Goal: Task Accomplishment & Management: Use online tool/utility

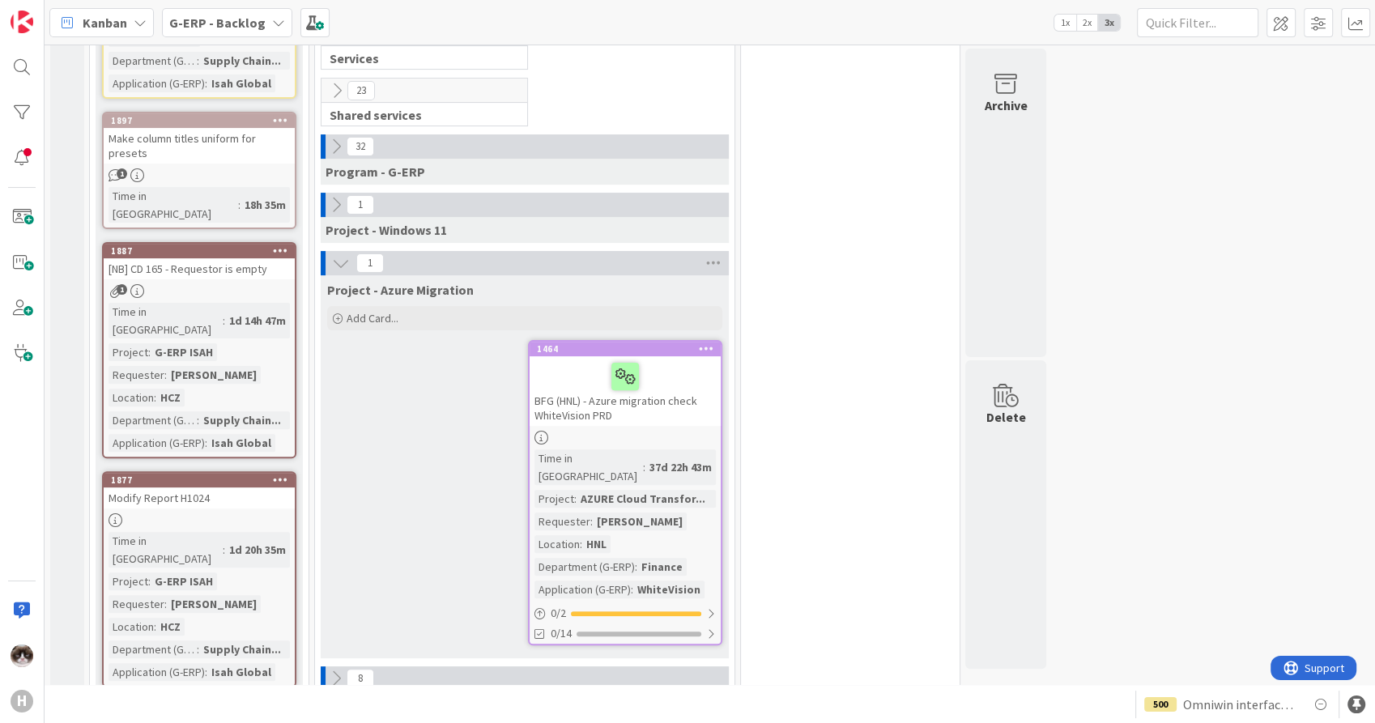
scroll to position [117, 0]
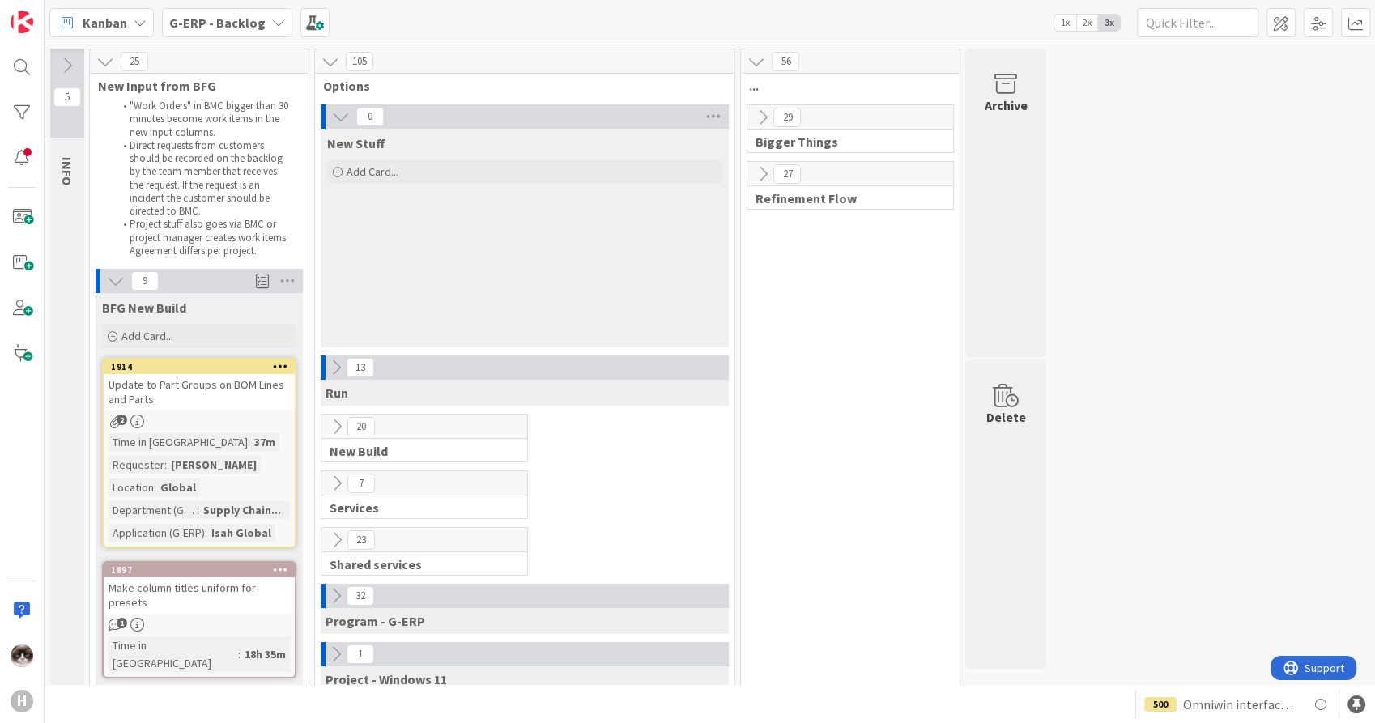
click at [243, 19] on b "G-ERP - Backlog" at bounding box center [217, 23] width 96 height 16
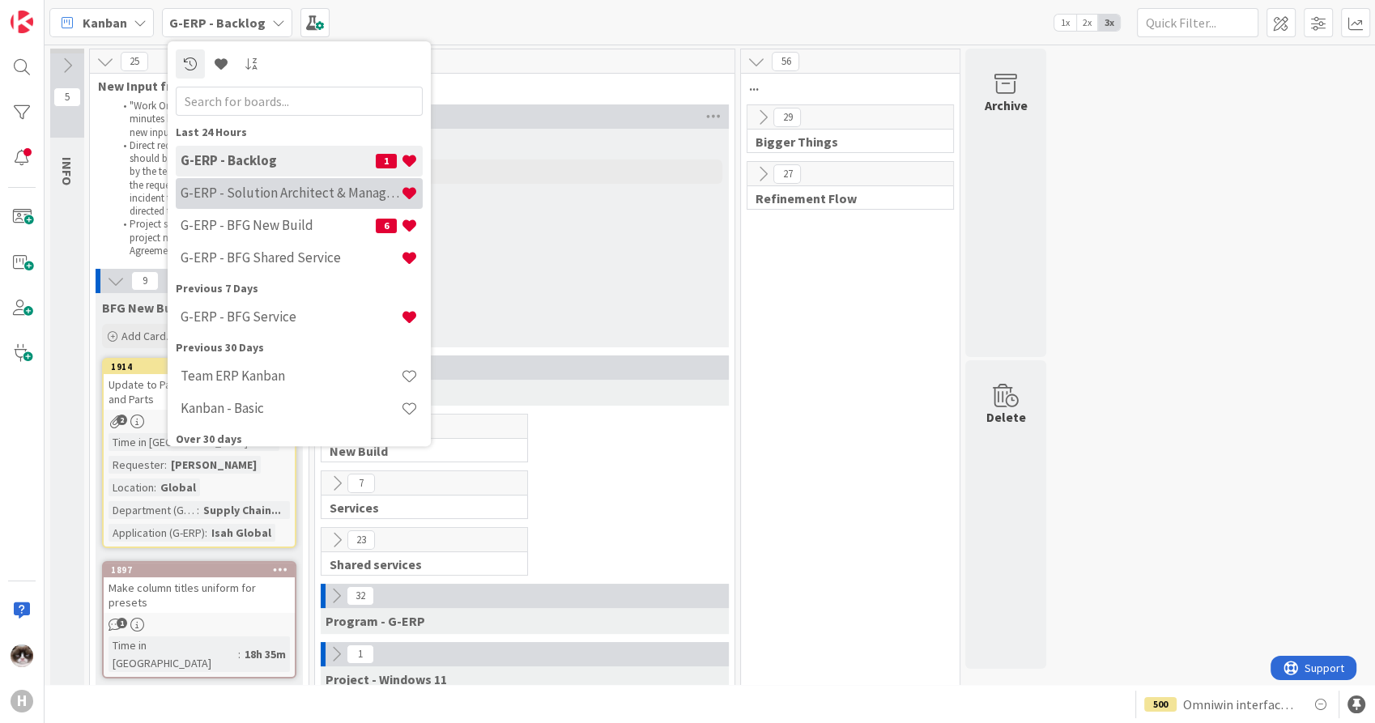
click at [296, 197] on h4 "G-ERP - Solution Architect & Management" at bounding box center [291, 193] width 220 height 16
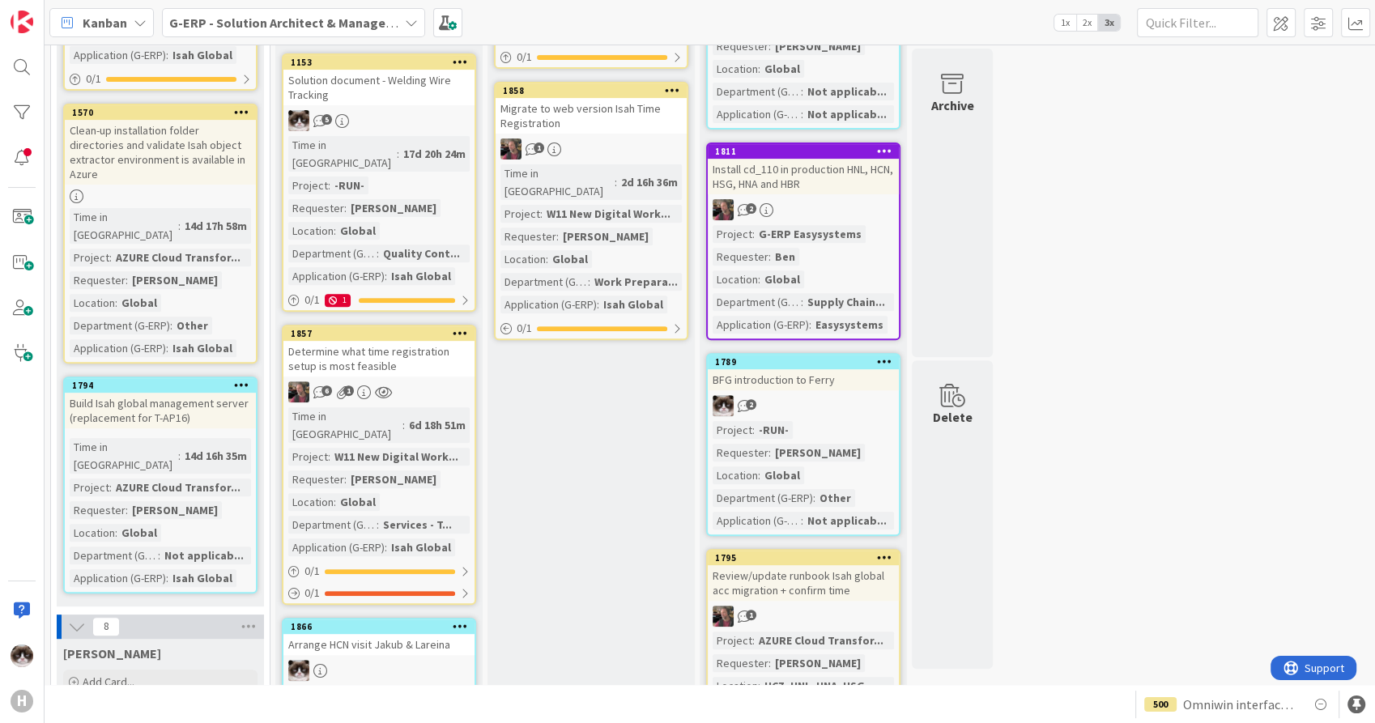
scroll to position [629, 0]
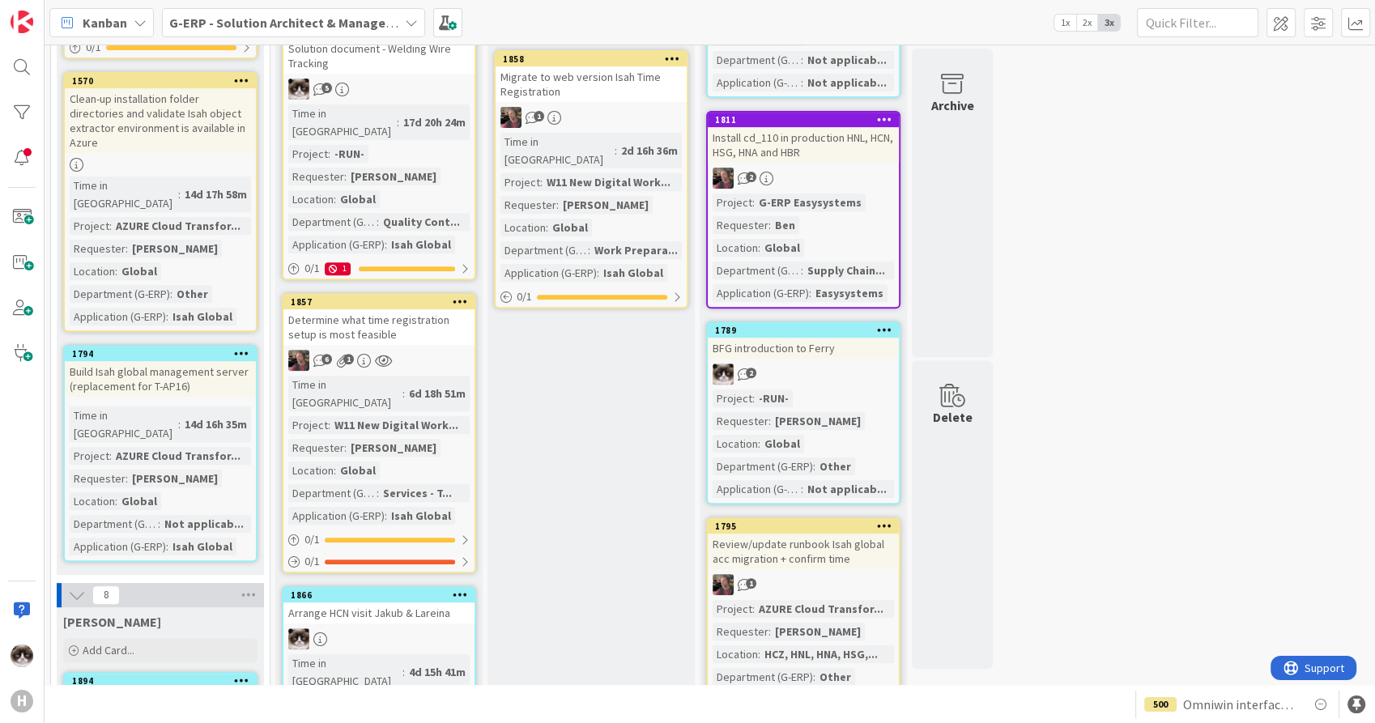
click at [432, 586] on link "1866 Arrange HCN visit Jakub & Lareina Time in Column : 4d 15h 41m Project : -R…" at bounding box center [379, 708] width 194 height 244
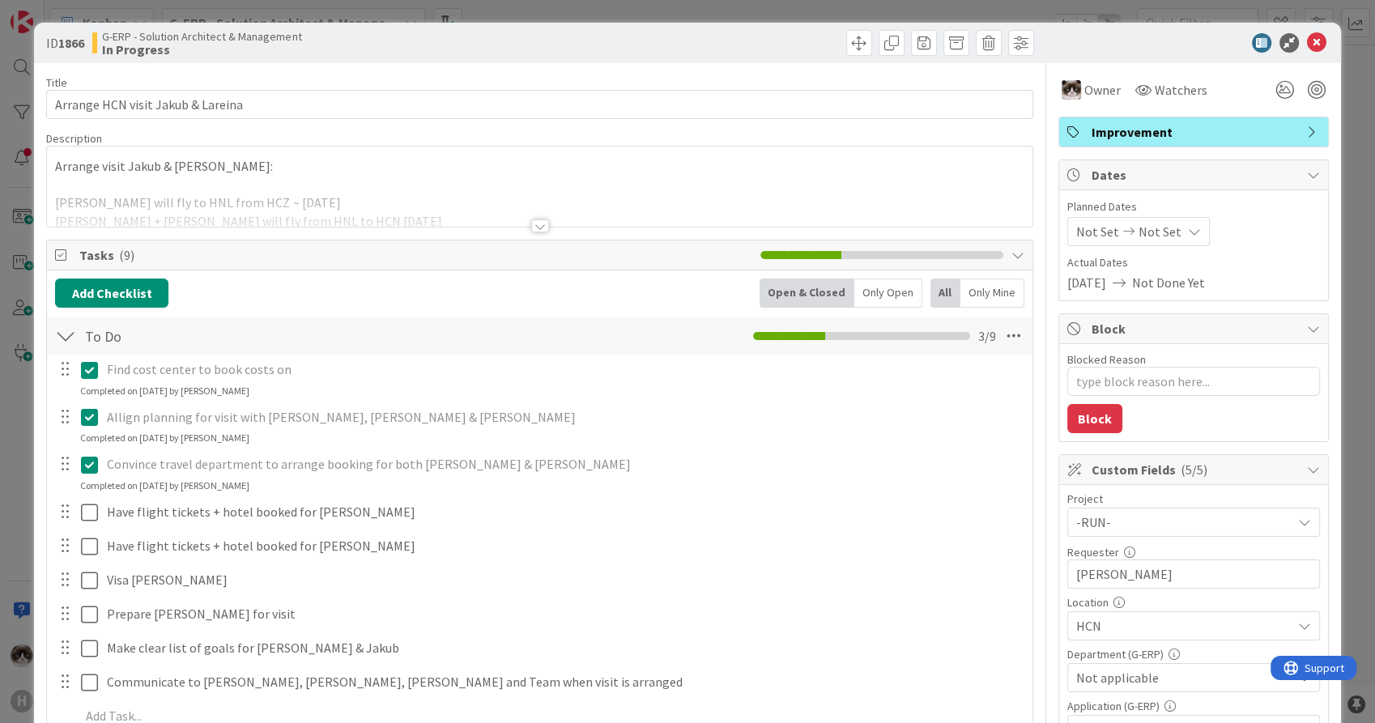
click at [531, 220] on div at bounding box center [540, 225] width 18 height 13
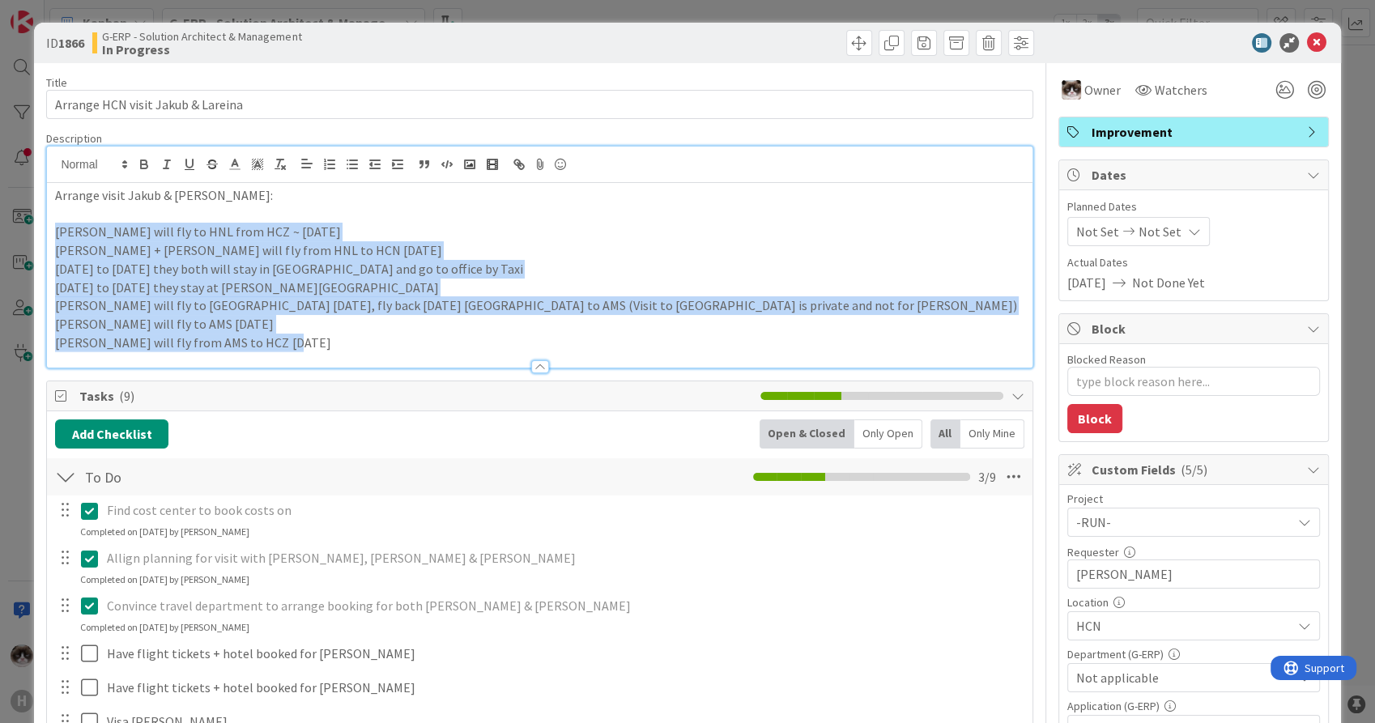
drag, startPoint x: 302, startPoint y: 349, endPoint x: 53, endPoint y: 236, distance: 273.2
click at [53, 236] on div "Arrange visit Jakub & Lareina: Jakub Kral will fly to HNL from HCZ ~ 6 October …" at bounding box center [539, 275] width 985 height 185
copy div "Jakub Kral will fly to HNL from HCZ ~ 6 October Jakub + Lareina Cheng will fly …"
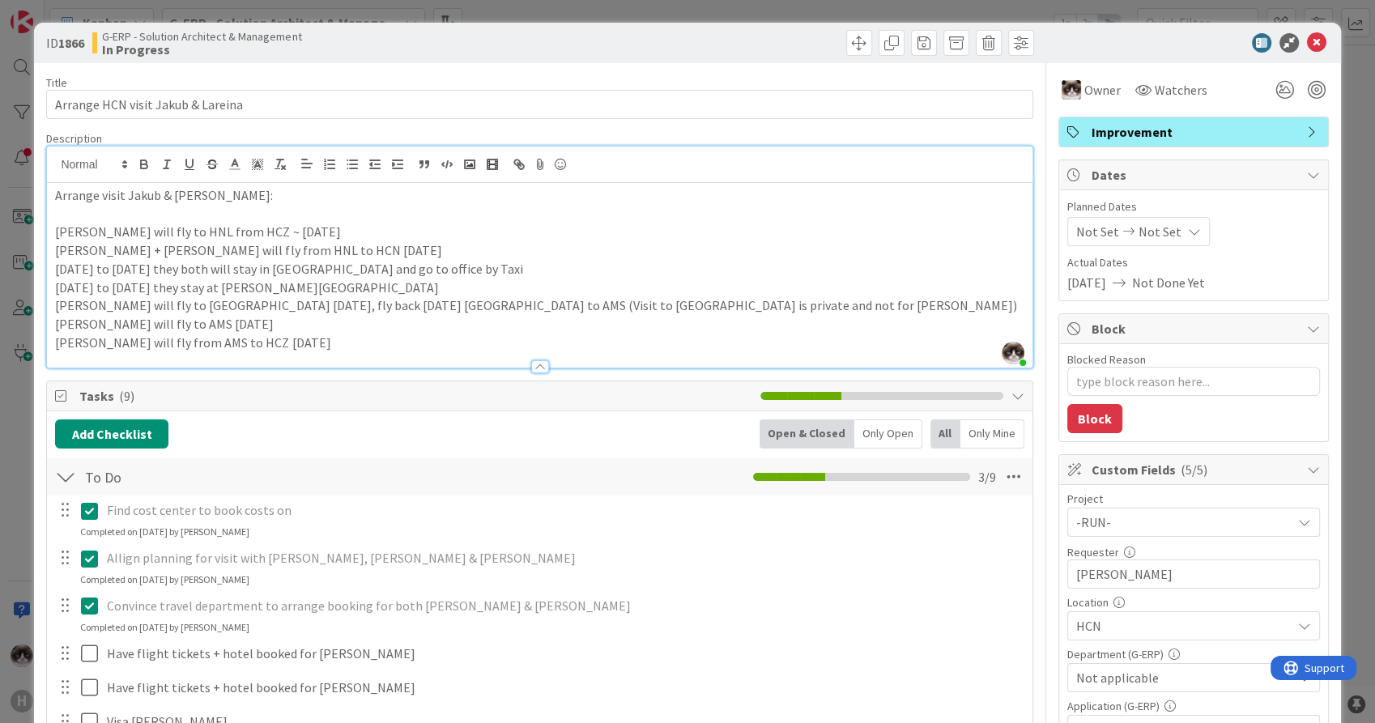
click at [1314, 49] on div at bounding box center [1185, 42] width 287 height 19
click at [1307, 40] on icon at bounding box center [1316, 42] width 19 height 19
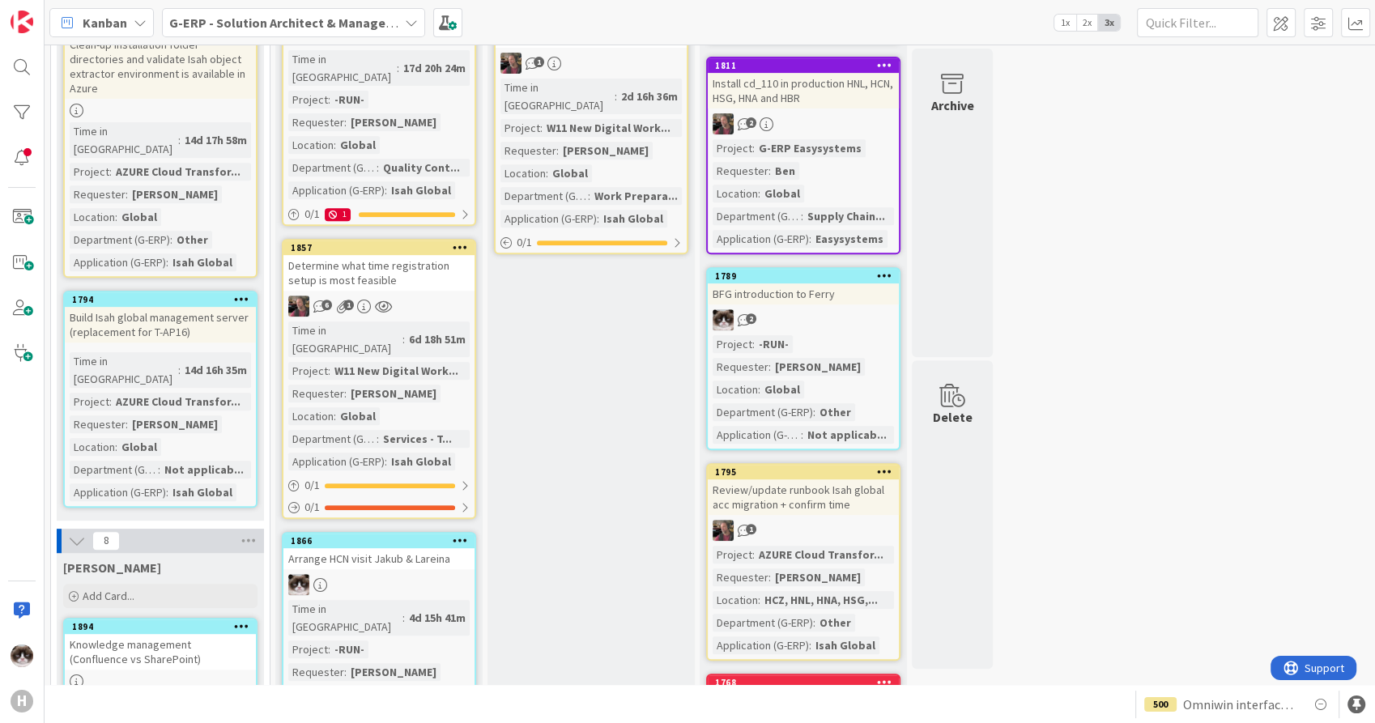
scroll to position [53, 0]
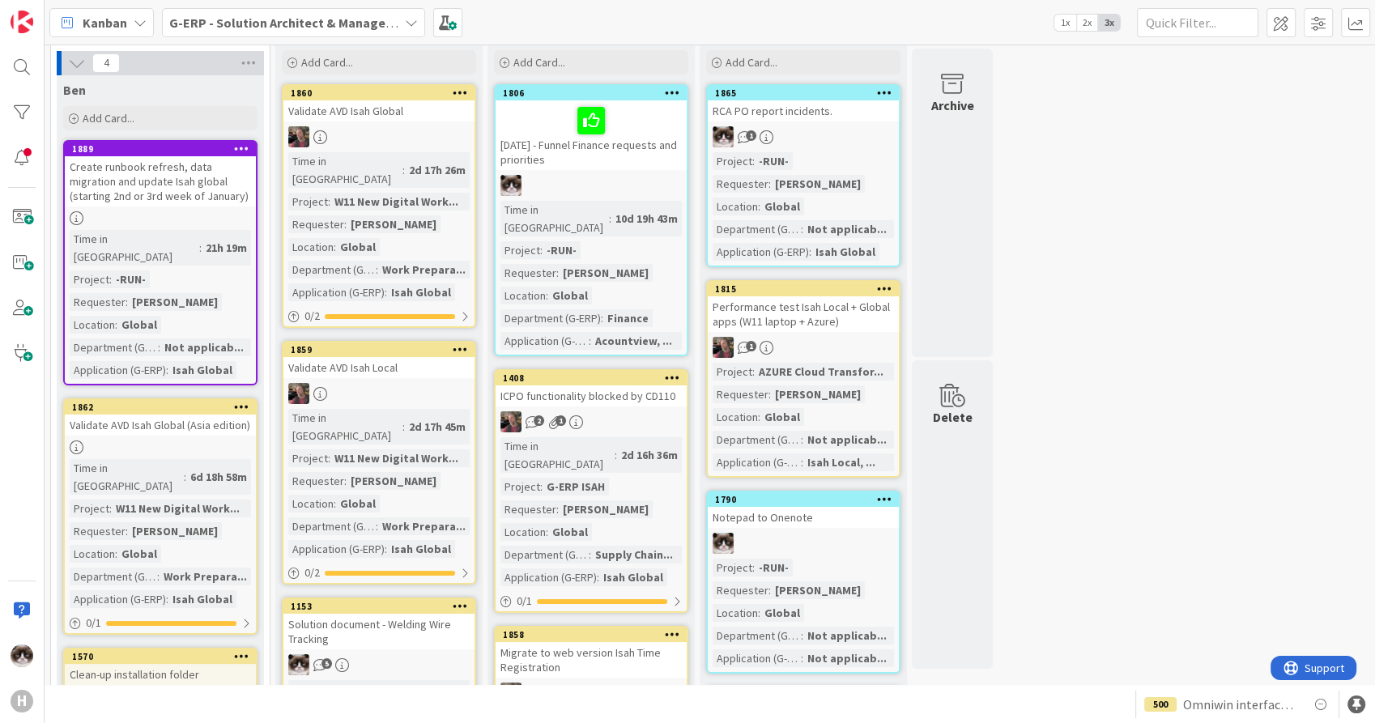
click at [318, 25] on b "G-ERP - Solution Architect & Management" at bounding box center [293, 23] width 248 height 16
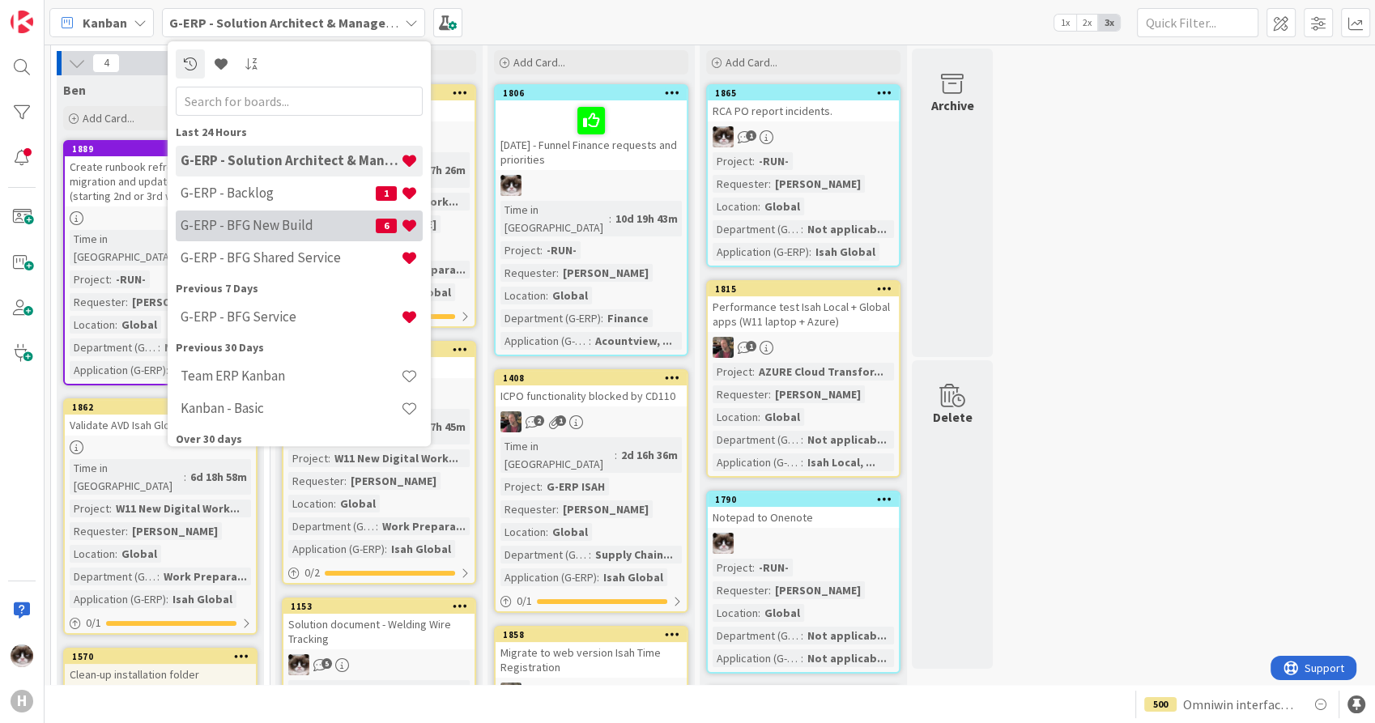
scroll to position [0, 0]
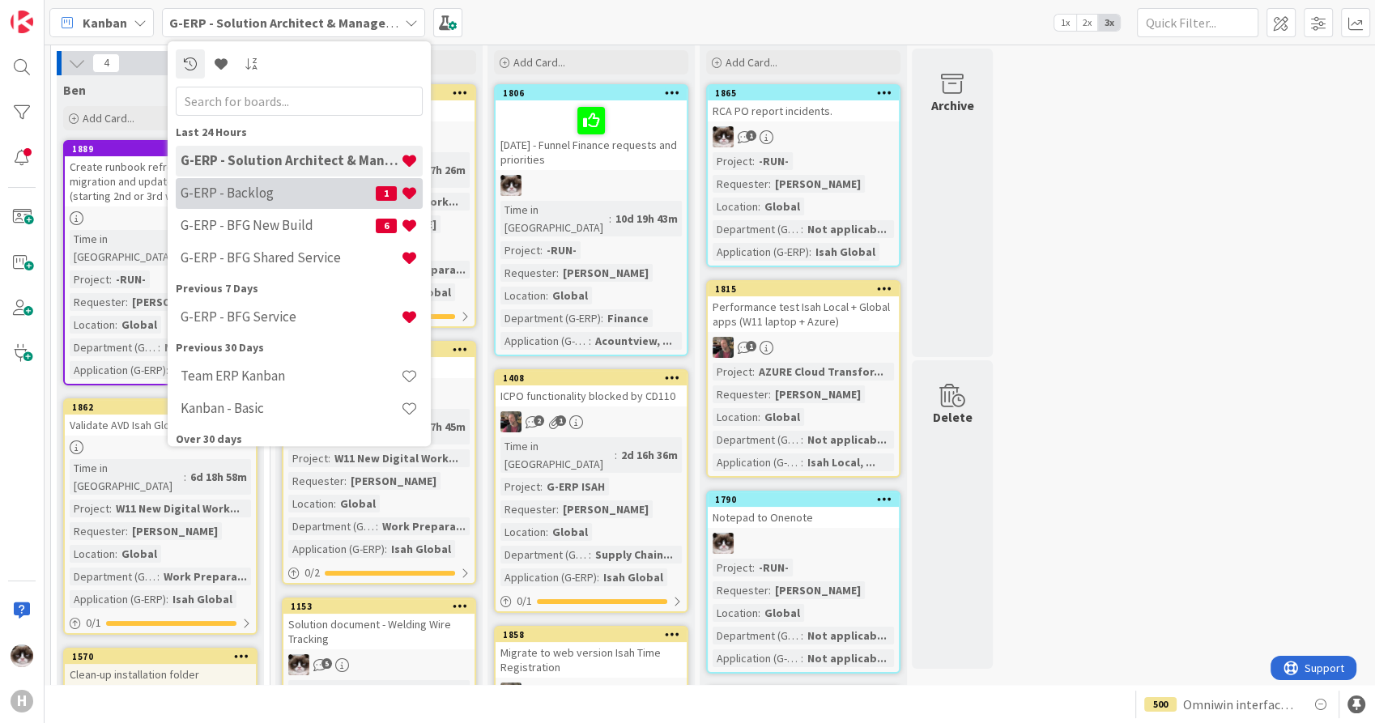
click at [253, 182] on div "G-ERP - Backlog 1" at bounding box center [299, 193] width 247 height 31
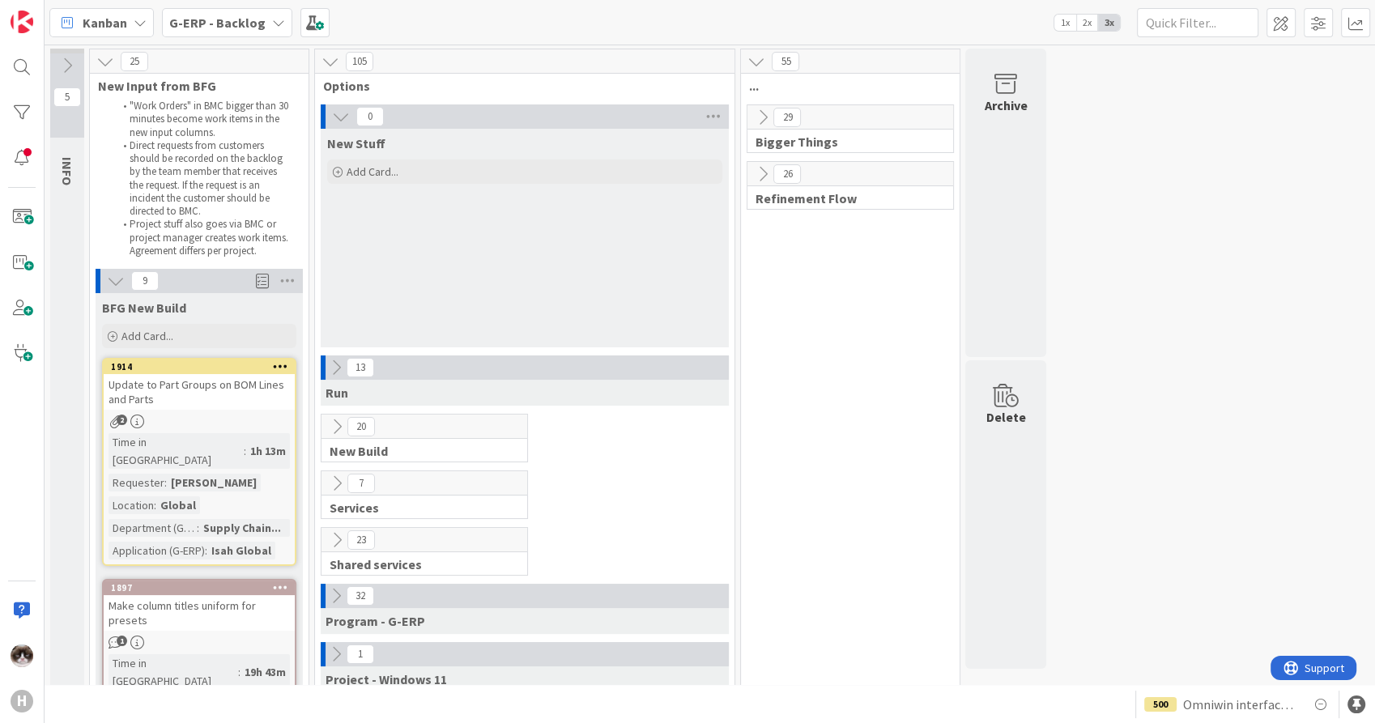
click at [335, 371] on icon at bounding box center [336, 368] width 18 height 18
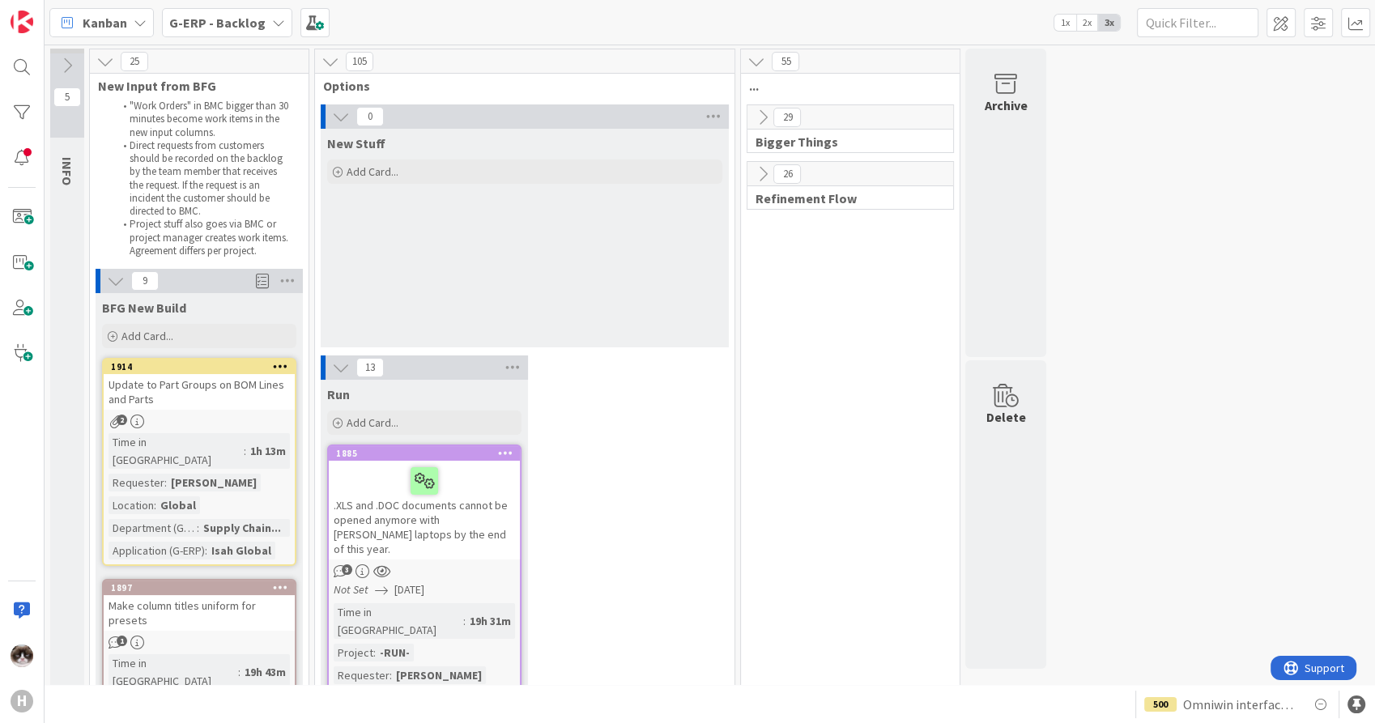
click at [339, 365] on icon at bounding box center [341, 368] width 18 height 18
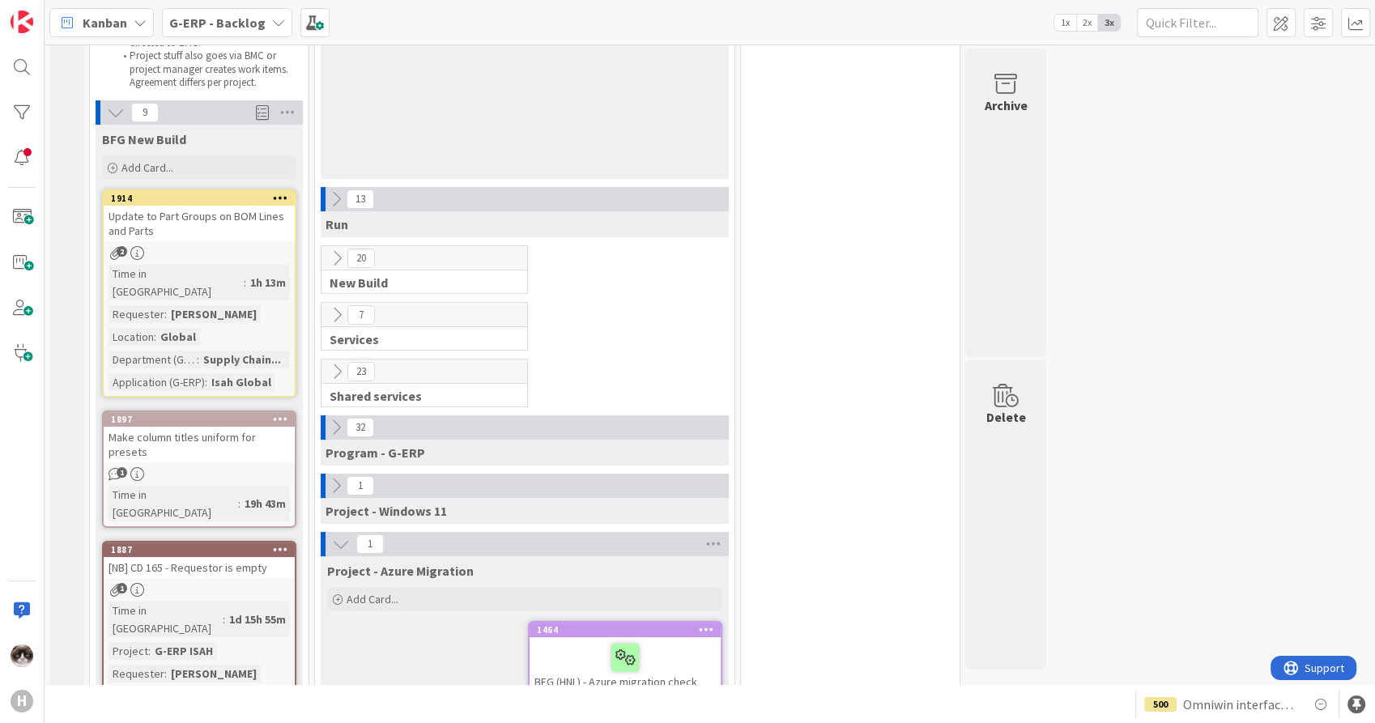
scroll to position [180, 0]
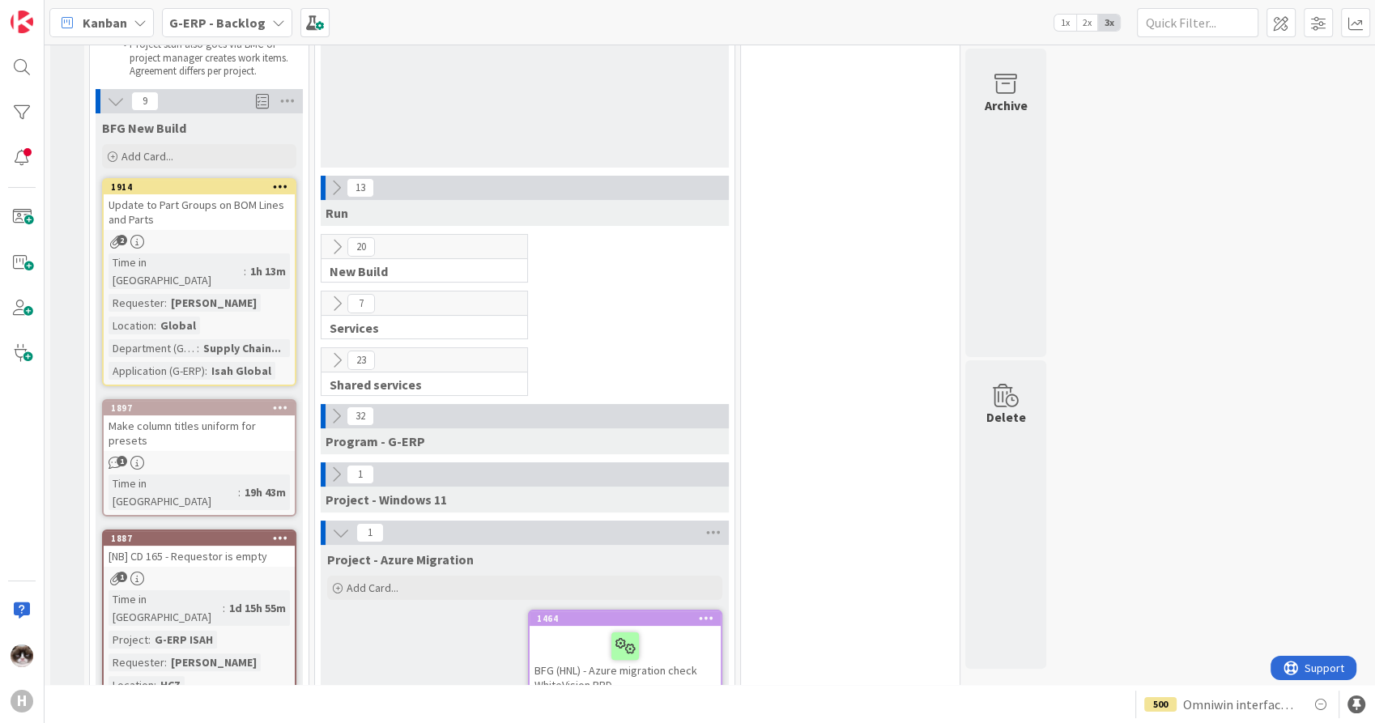
click at [331, 356] on icon at bounding box center [337, 360] width 18 height 18
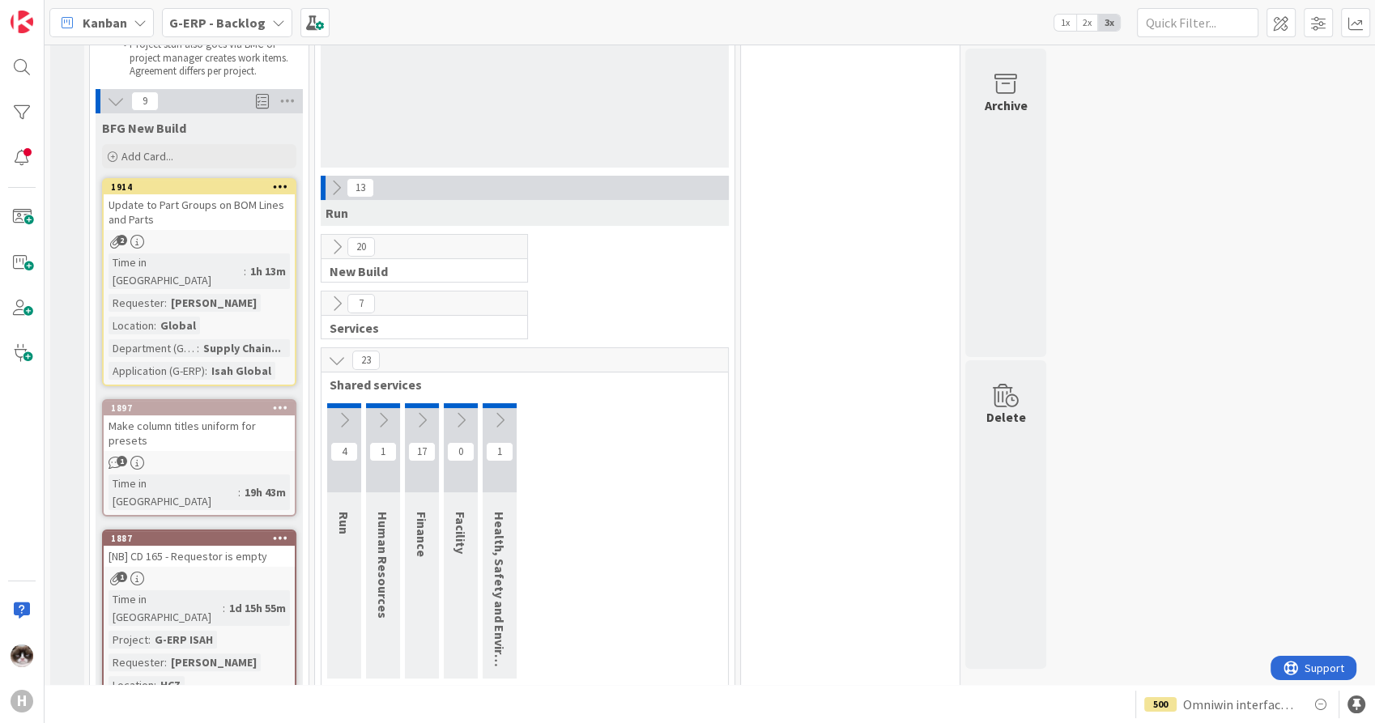
click at [330, 360] on icon at bounding box center [337, 360] width 18 height 18
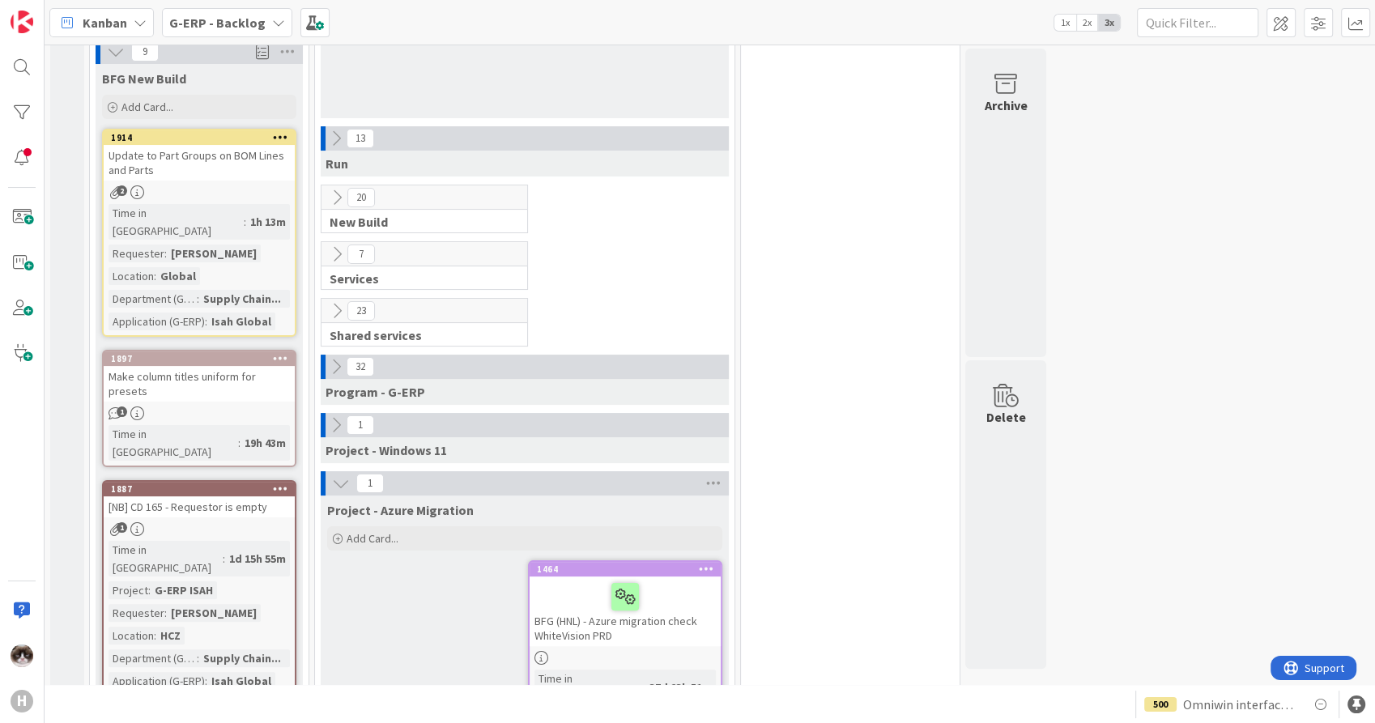
scroll to position [270, 0]
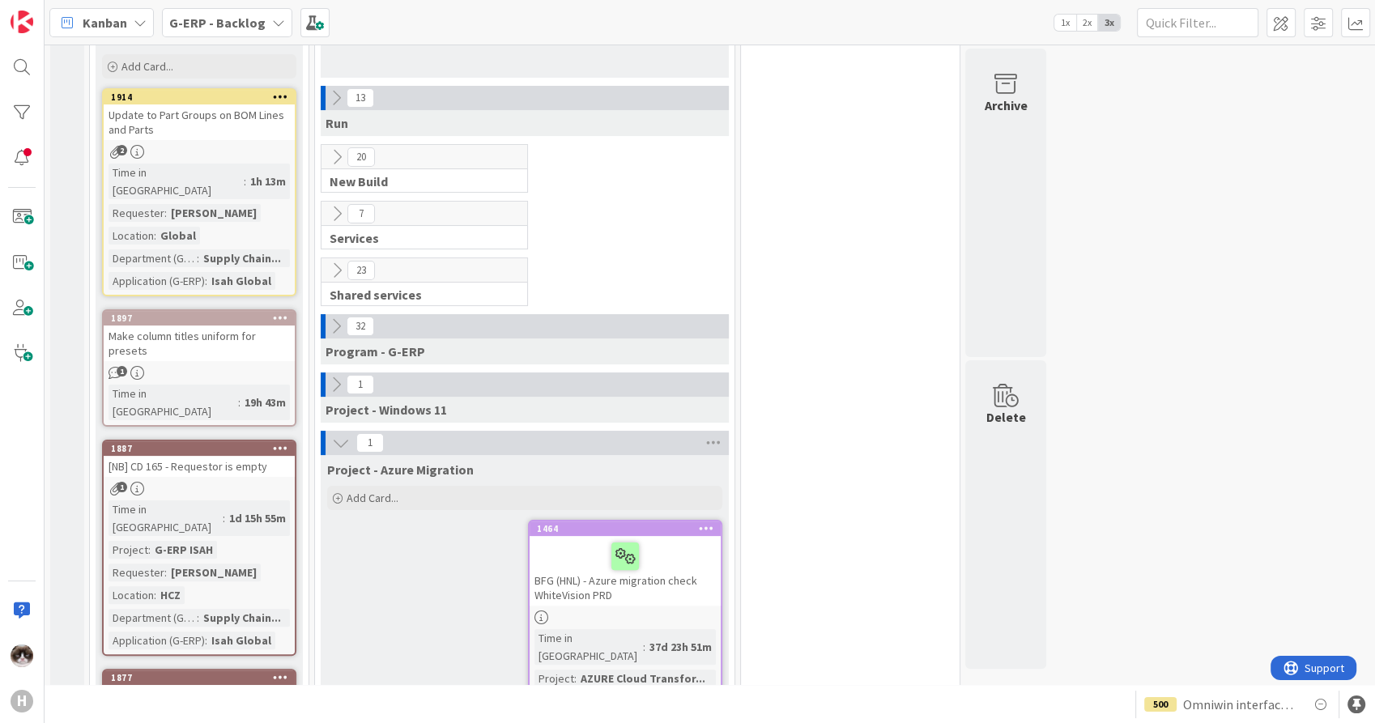
click at [336, 323] on icon at bounding box center [336, 326] width 18 height 18
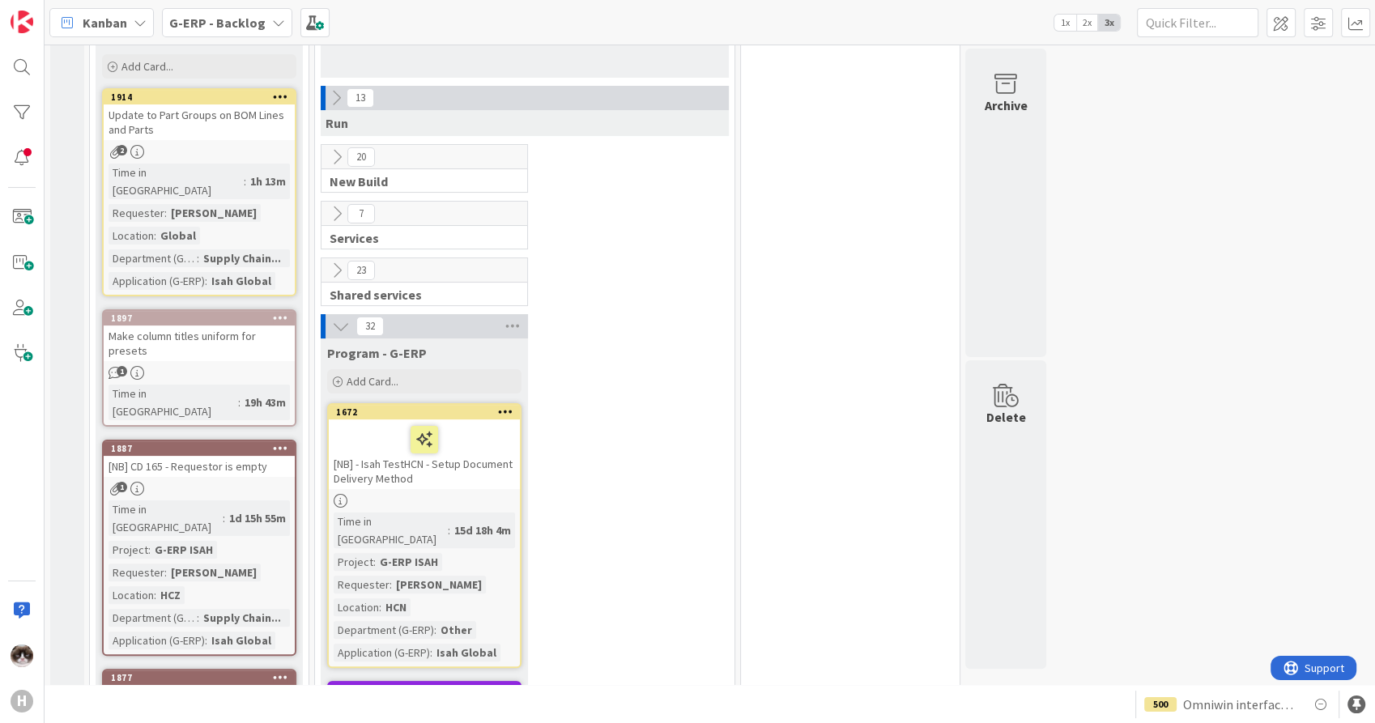
click at [334, 330] on icon at bounding box center [341, 326] width 18 height 18
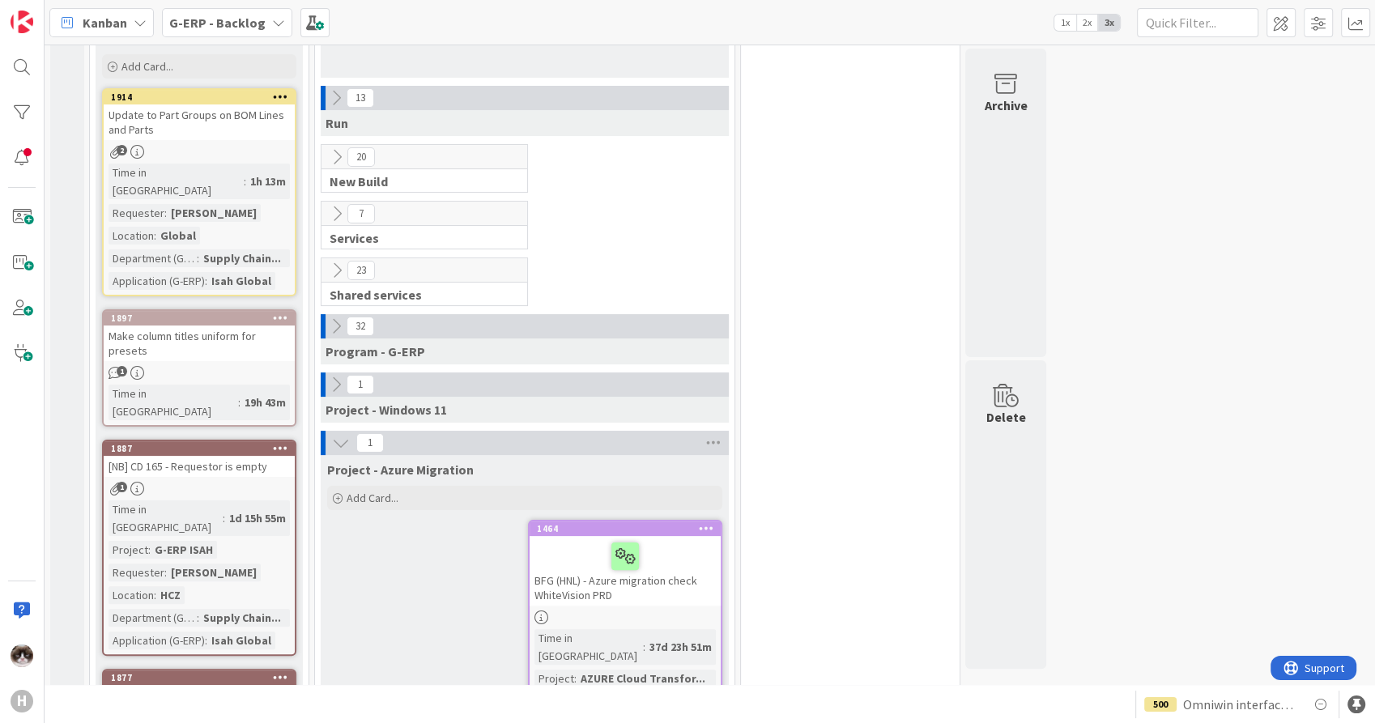
click at [333, 317] on icon at bounding box center [336, 326] width 18 height 18
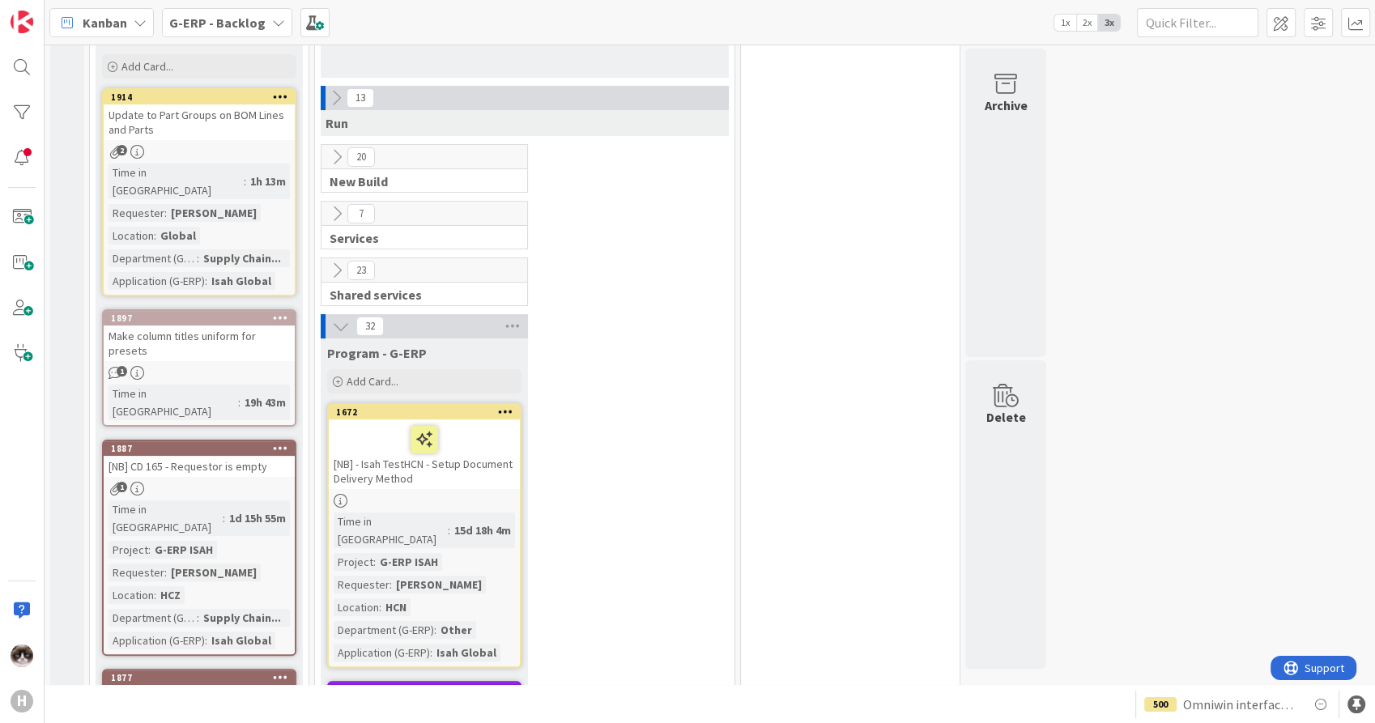
click at [493, 490] on link "1672 [NB] - Isah TestHCN - Setup Document Delivery Method Time in Column : 15d …" at bounding box center [424, 535] width 194 height 265
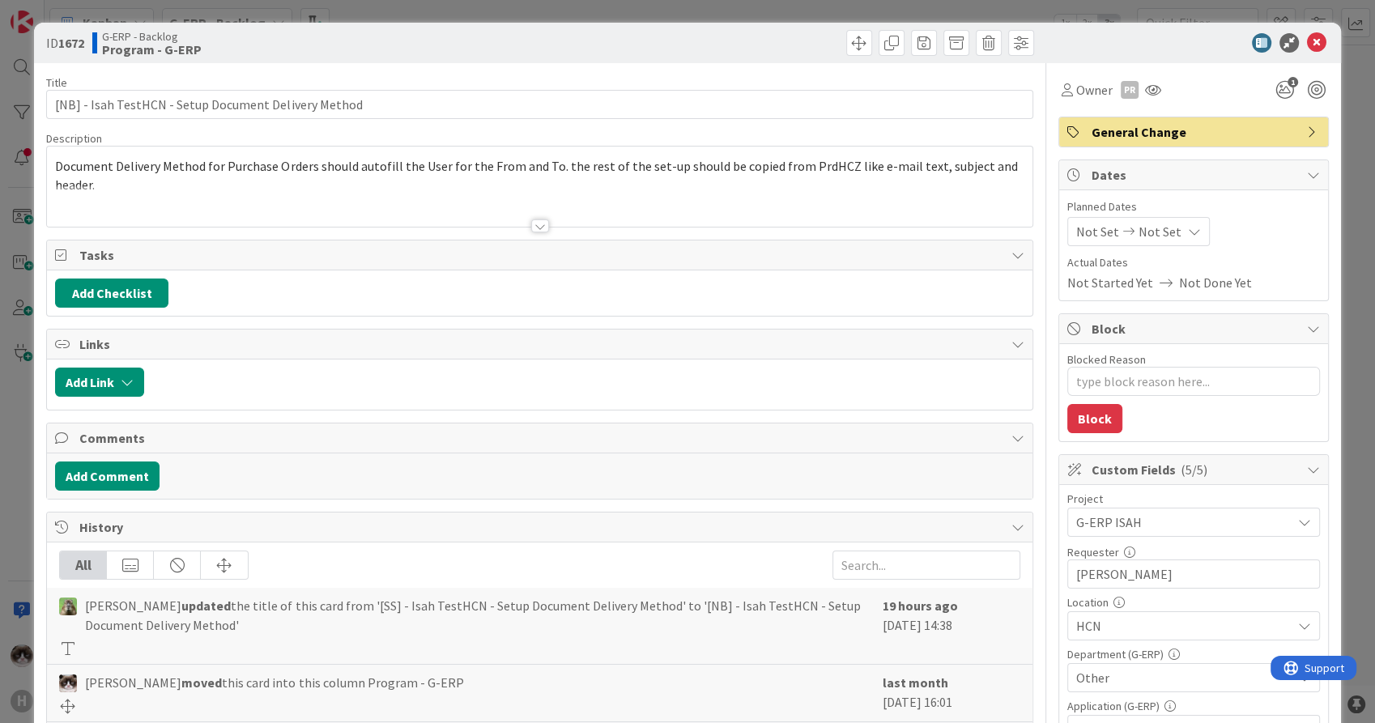
click at [549, 214] on div at bounding box center [539, 205] width 985 height 41
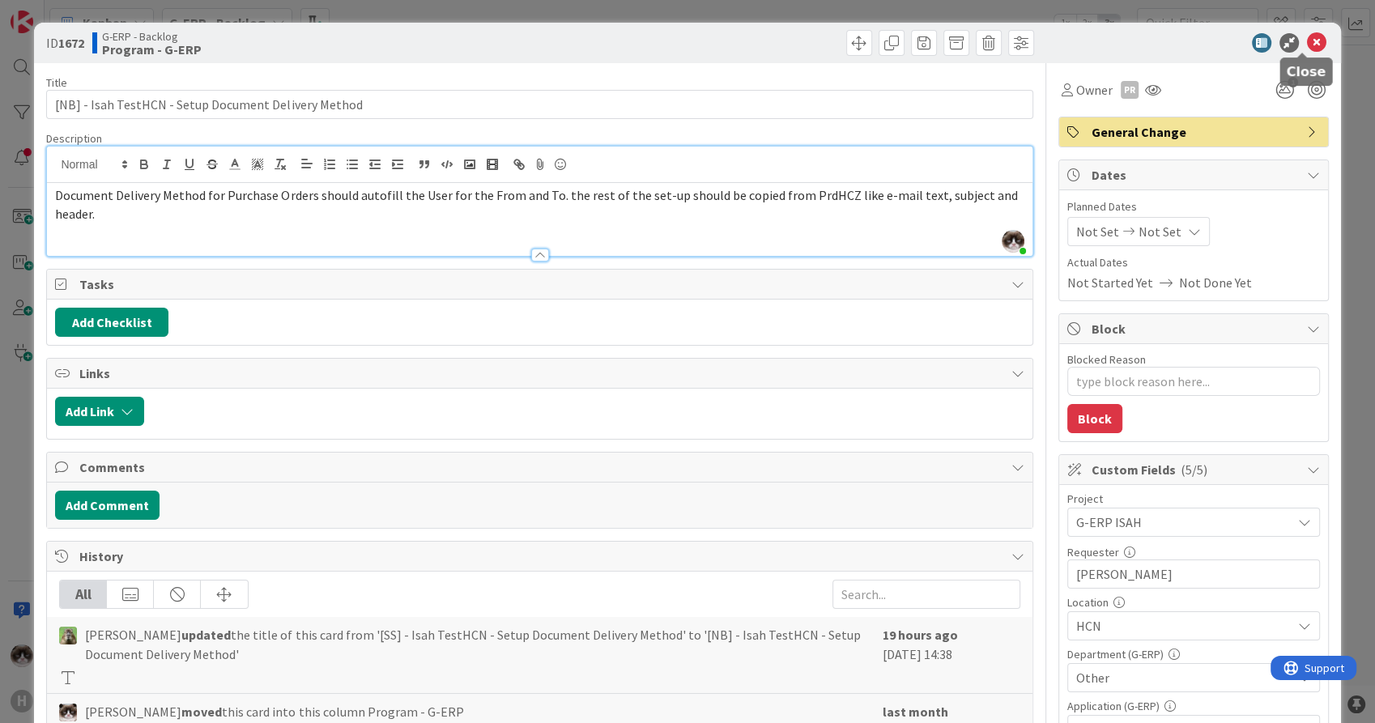
click at [1307, 40] on icon at bounding box center [1316, 42] width 19 height 19
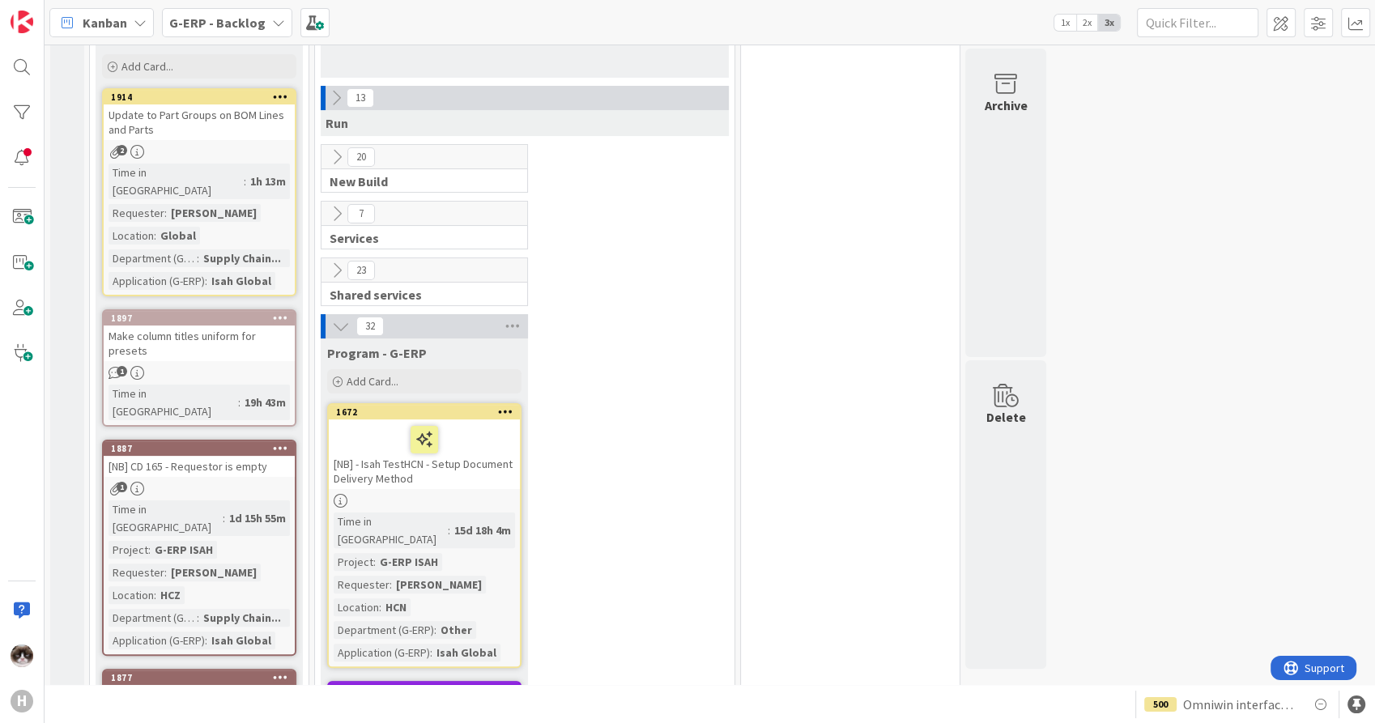
click at [499, 497] on div at bounding box center [424, 501] width 191 height 14
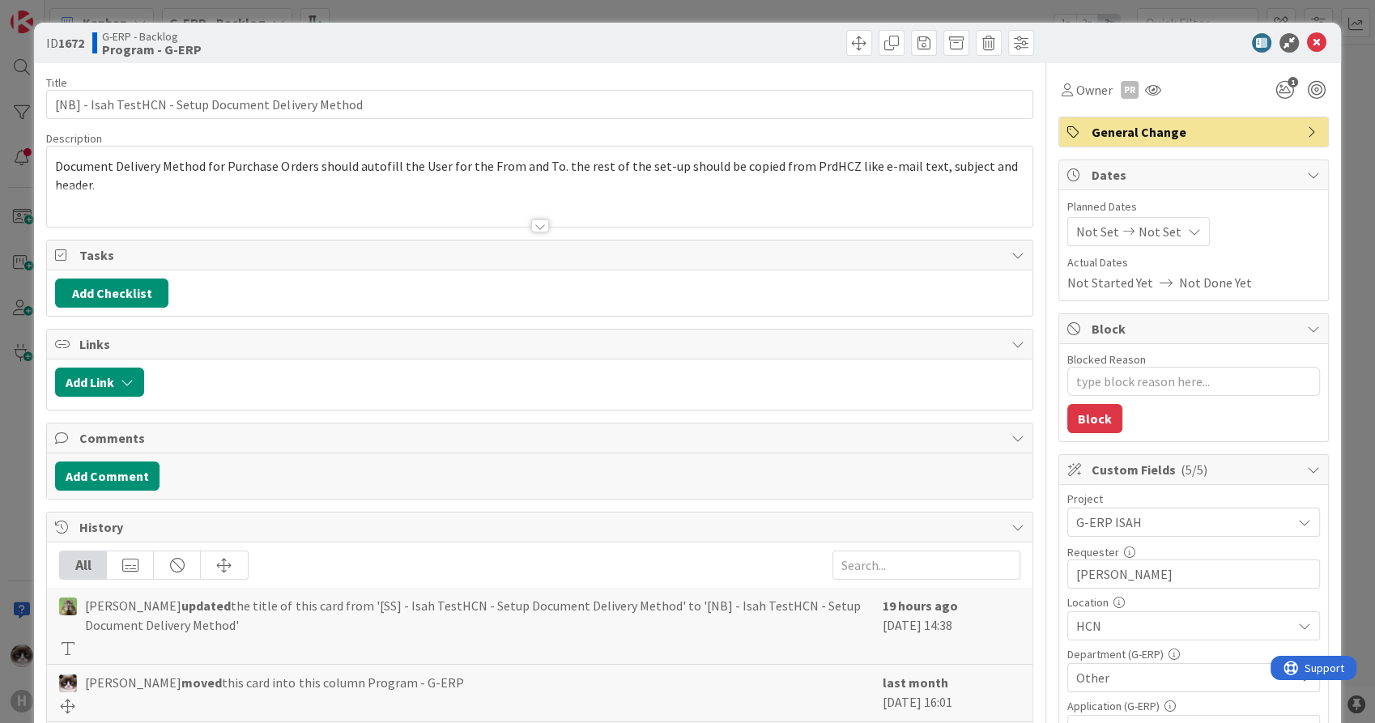
type textarea "x"
click at [597, 196] on div at bounding box center [539, 205] width 985 height 41
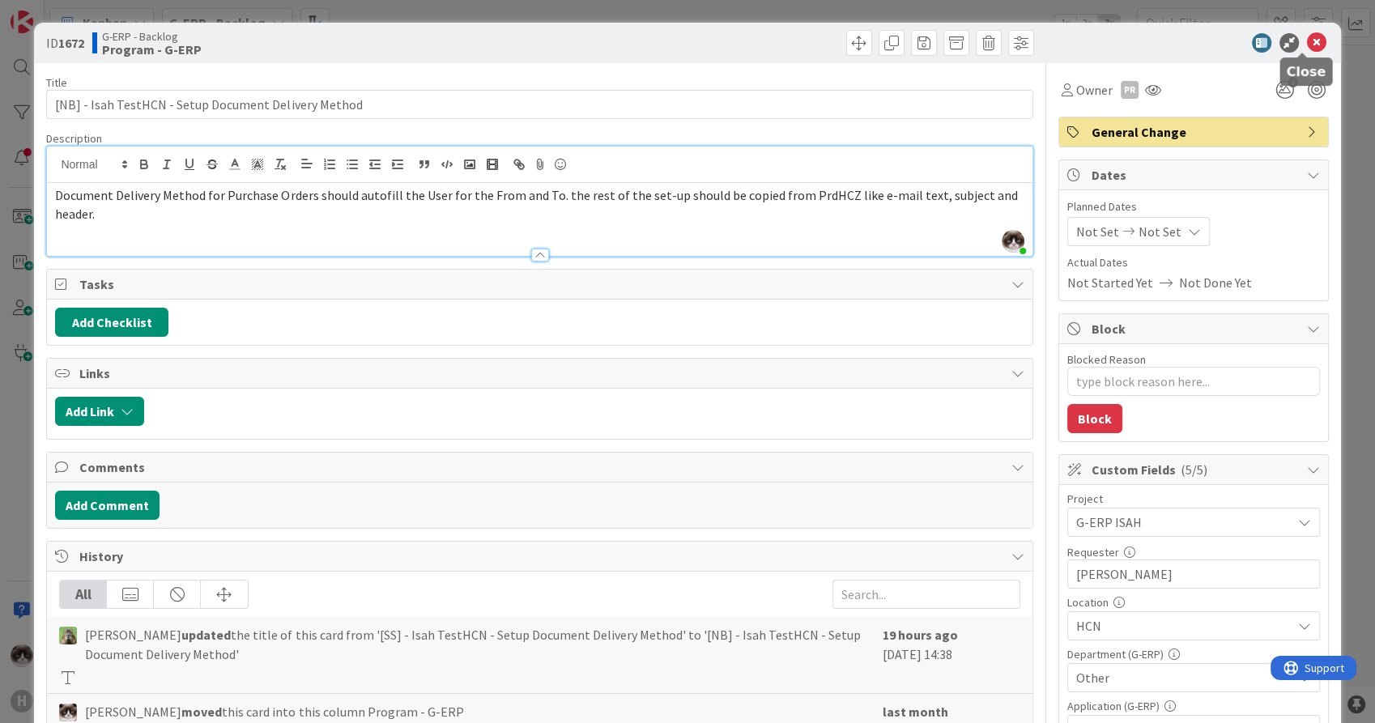
click at [1307, 43] on icon at bounding box center [1316, 42] width 19 height 19
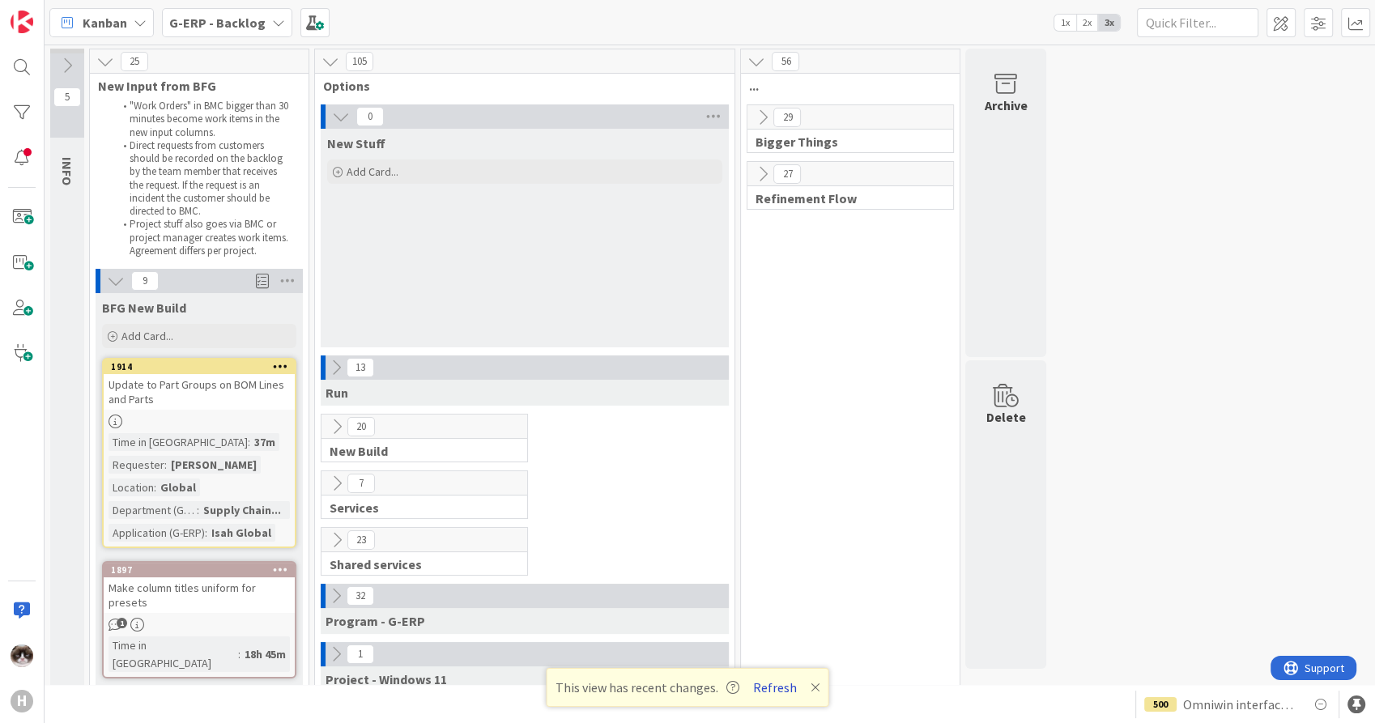
click at [769, 687] on button "Refresh" at bounding box center [774, 687] width 55 height 21
